Goal: Task Accomplishment & Management: Manage account settings

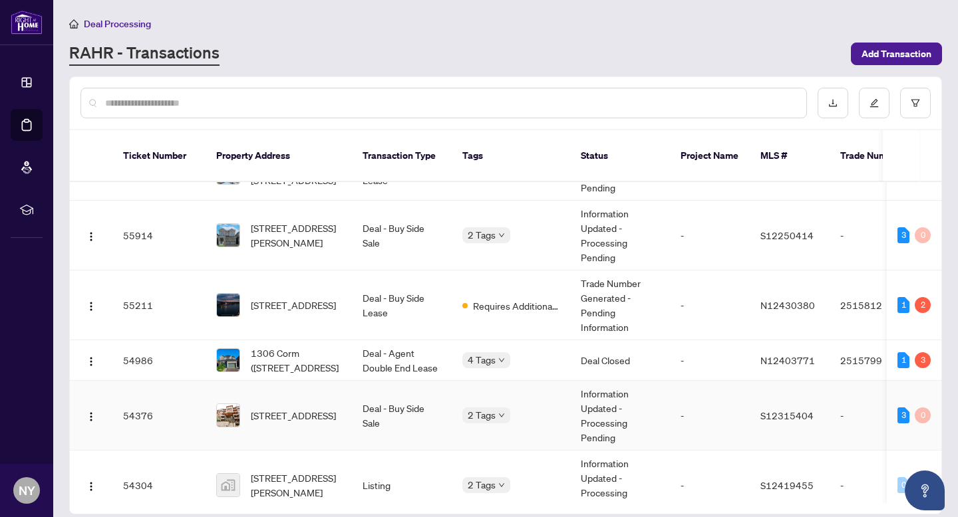
scroll to position [37, 0]
drag, startPoint x: 295, startPoint y: 403, endPoint x: 305, endPoint y: 458, distance: 55.6
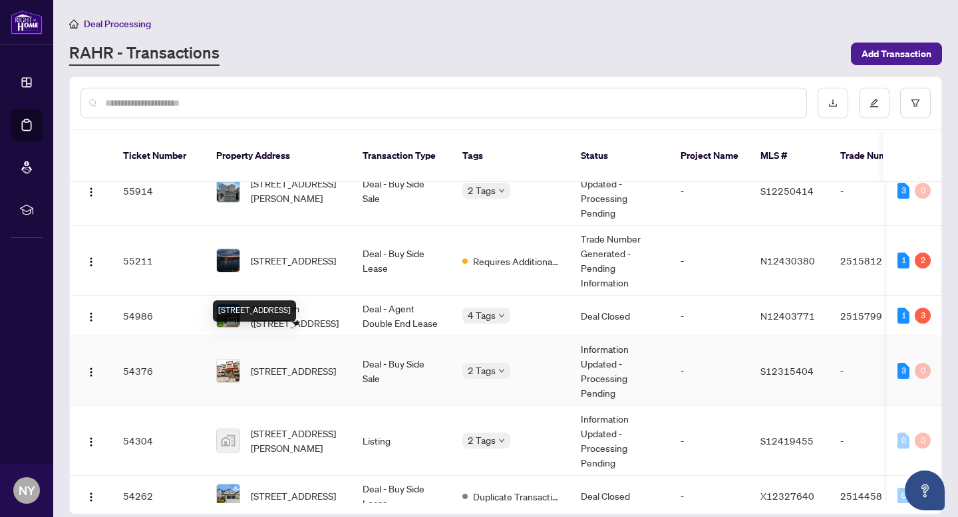
scroll to position [97, 0]
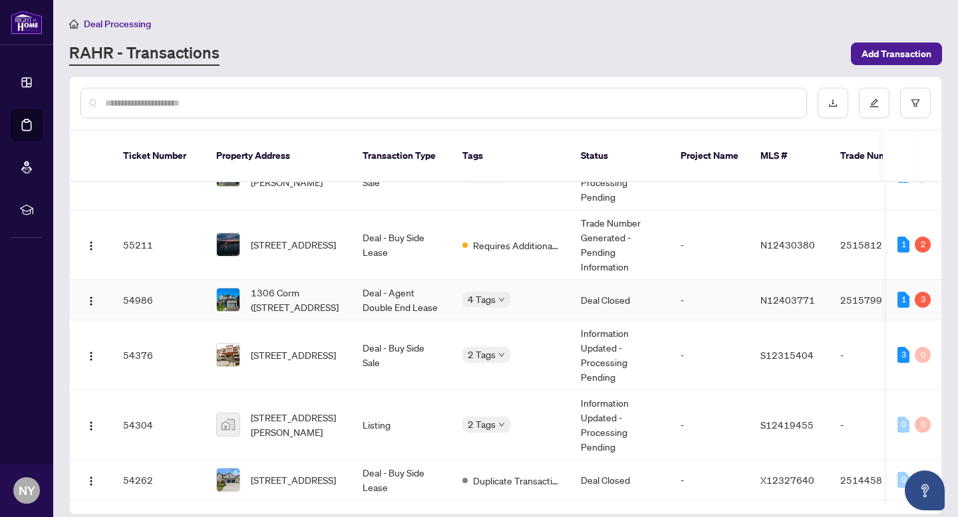
click at [281, 285] on span "1306 Corm (main and 2nd) St, Innisfil, Ontario L9S 0B6, Canada" at bounding box center [296, 299] width 90 height 29
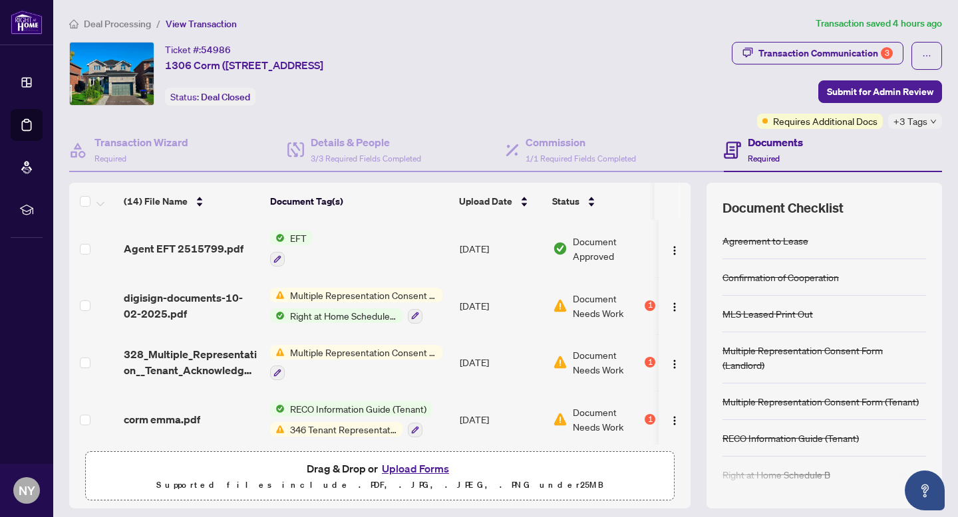
click at [173, 253] on span "Agent EFT 2515799.pdf" at bounding box center [184, 249] width 120 height 16
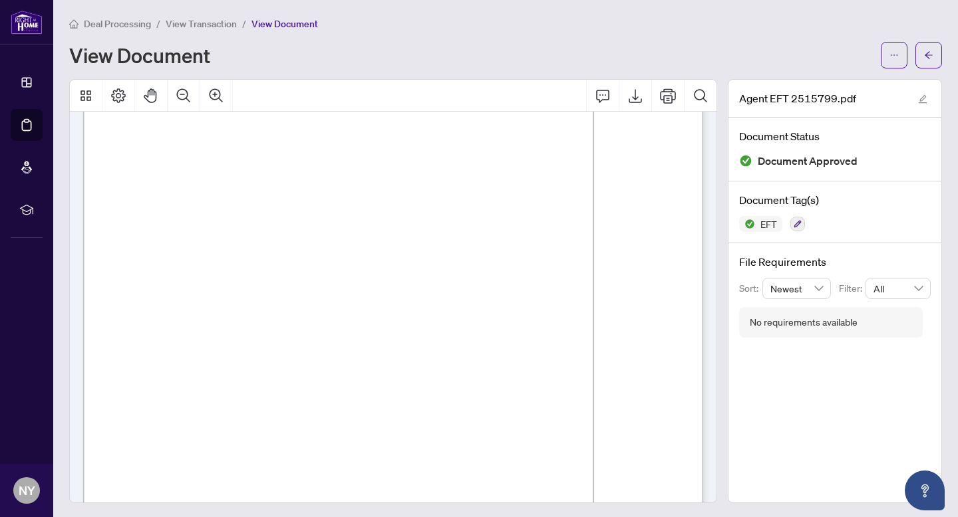
scroll to position [128, 0]
drag, startPoint x: 614, startPoint y: 364, endPoint x: 640, endPoint y: 368, distance: 26.9
click at [149, 366] on span "PAY" at bounding box center [139, 369] width 19 height 9
click at [149, 368] on span "PAY" at bounding box center [139, 369] width 19 height 9
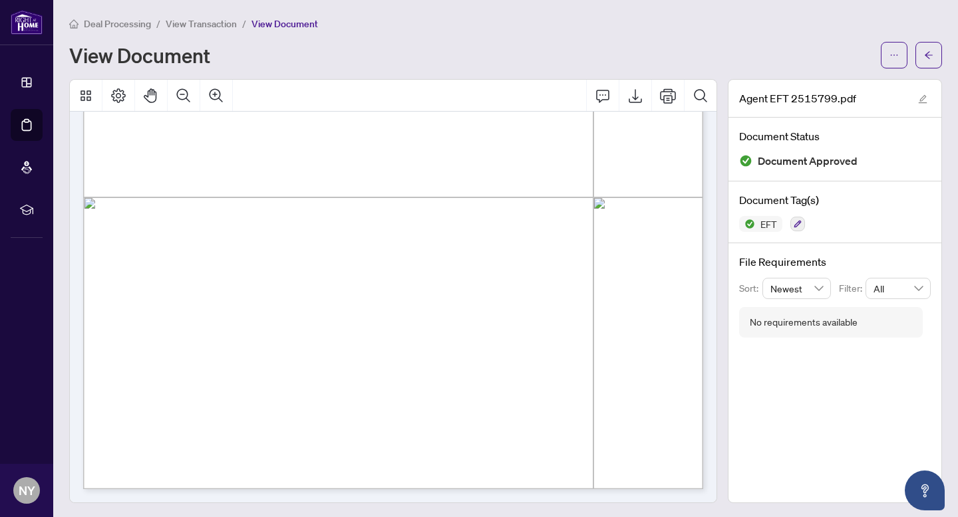
scroll to position [0, 0]
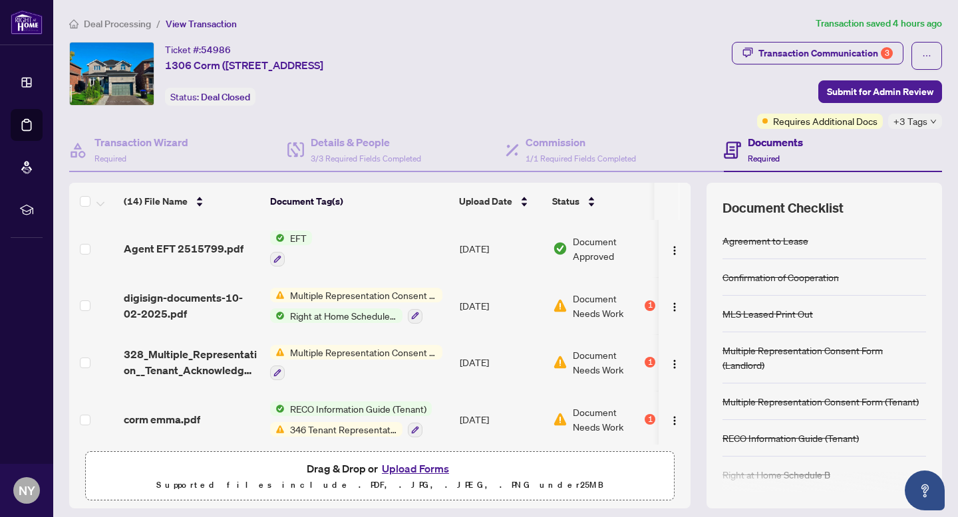
click at [181, 257] on td "Agent EFT 2515799.pdf" at bounding box center [191, 248] width 146 height 57
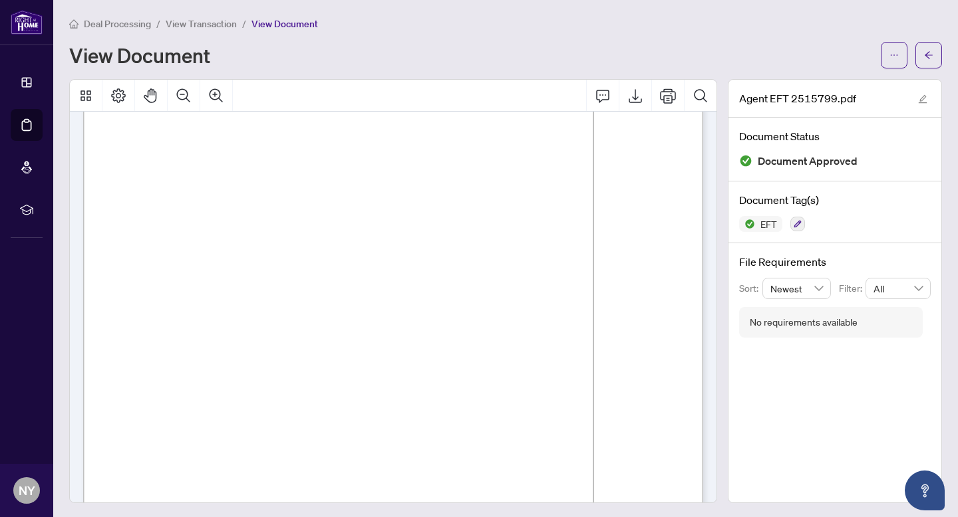
scroll to position [83, 0]
